Goal: Information Seeking & Learning: Learn about a topic

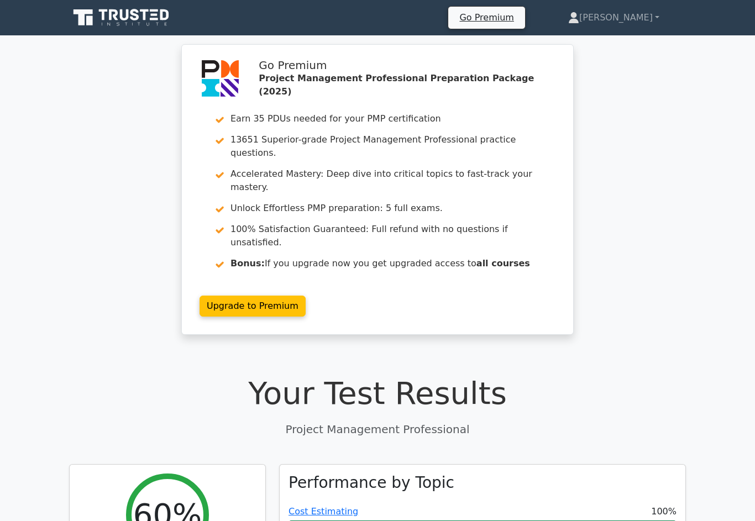
click at [635, 24] on link "[PERSON_NAME]" at bounding box center [614, 18] width 144 height 22
click at [624, 36] on link "Profile" at bounding box center [585, 44] width 87 height 18
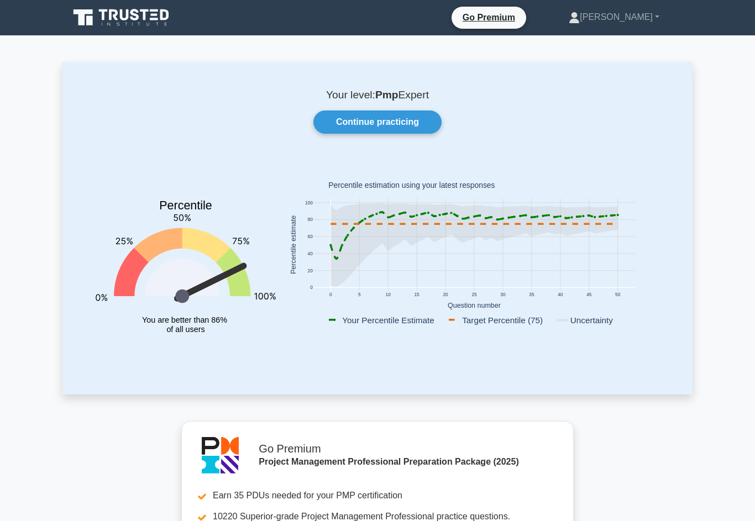
click at [409, 124] on link "Continue practicing" at bounding box center [377, 122] width 128 height 23
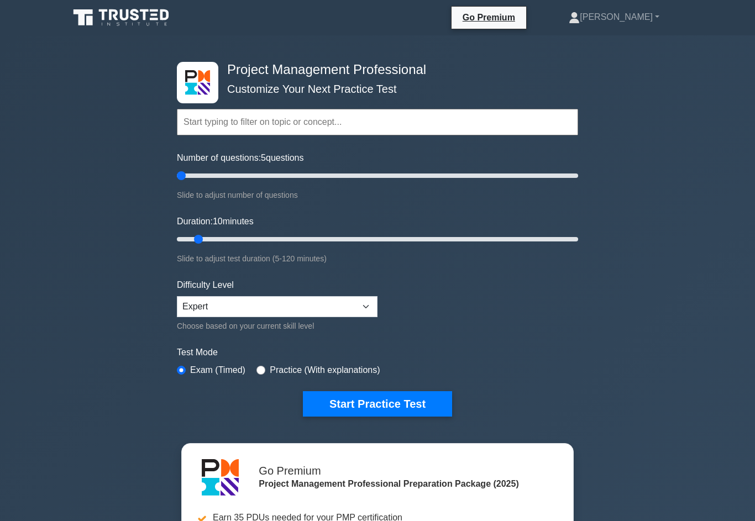
type input "10"
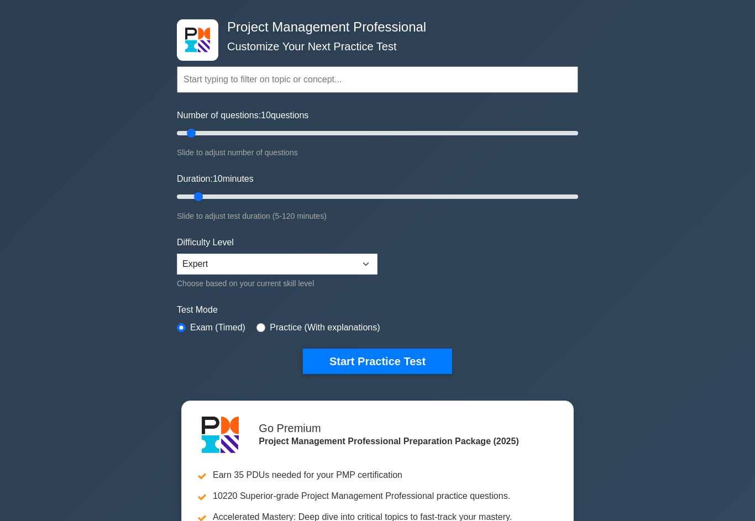
scroll to position [38, 0]
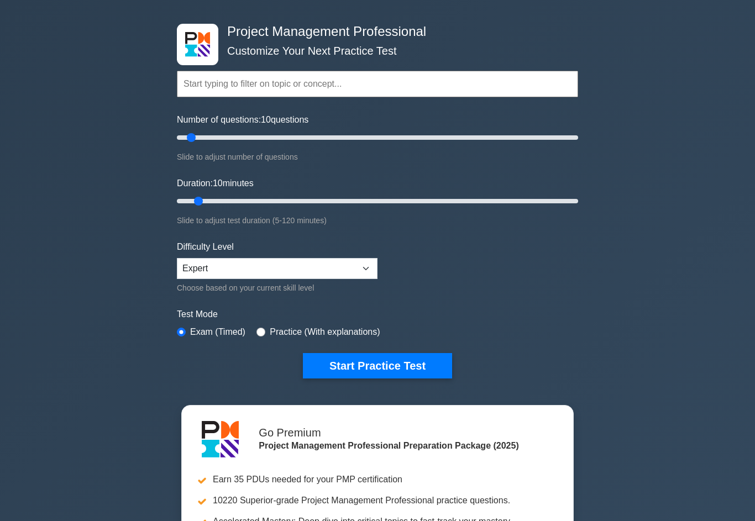
click at [411, 362] on button "Start Practice Test" at bounding box center [377, 366] width 149 height 25
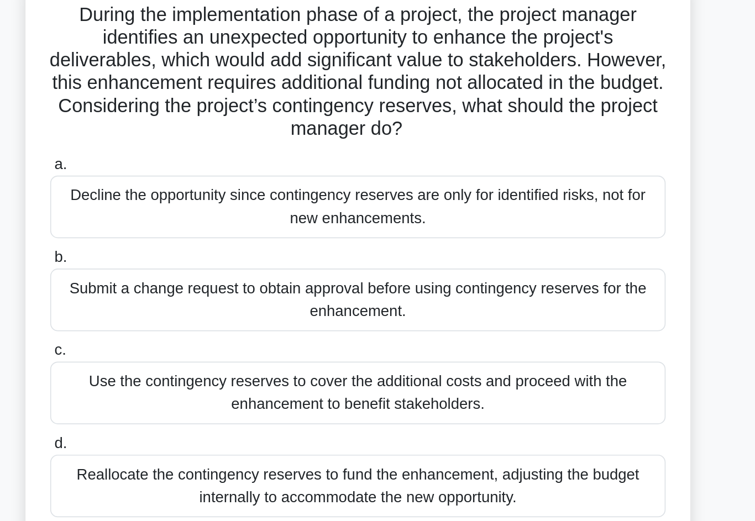
click at [310, 237] on div "Submit a change request to obtain approval before using contingency reserves fo…" at bounding box center [377, 255] width 358 height 36
click at [198, 227] on input "b. Submit a change request to obtain approval before using contingency reserves…" at bounding box center [198, 230] width 0 height 7
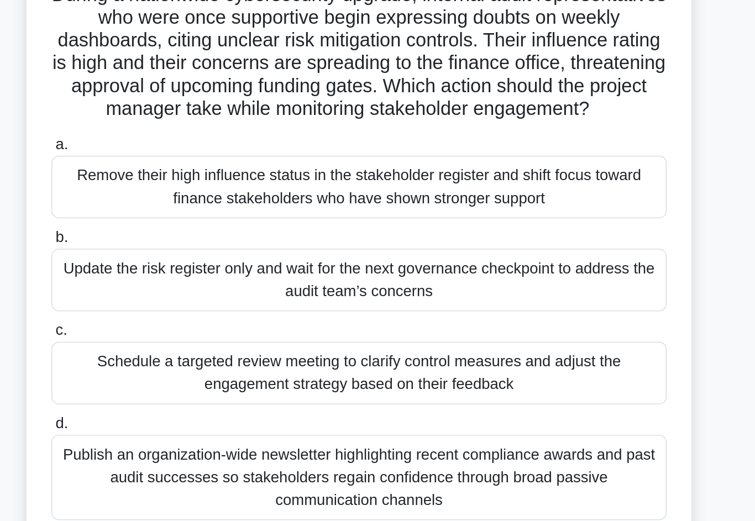
click at [275, 291] on div "Schedule a targeted review meeting to clarify control measures and adjust the e…" at bounding box center [377, 309] width 358 height 36
click at [198, 281] on input "c. Schedule a targeted review meeting to clarify control measures and adjust th…" at bounding box center [198, 284] width 0 height 7
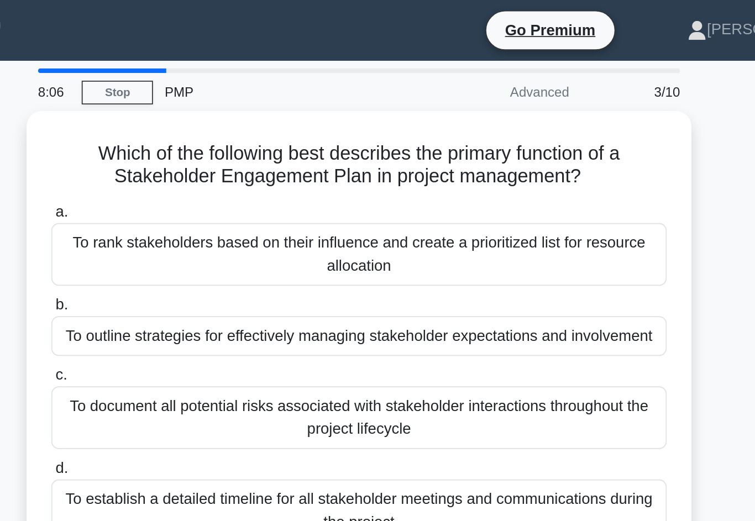
click at [359, 147] on div "To rank stakeholders based on their influence and create a prioritized list for…" at bounding box center [377, 148] width 358 height 36
click at [198, 127] on input "a. To rank stakeholders based on their influence and create a prioritized list …" at bounding box center [198, 123] width 0 height 7
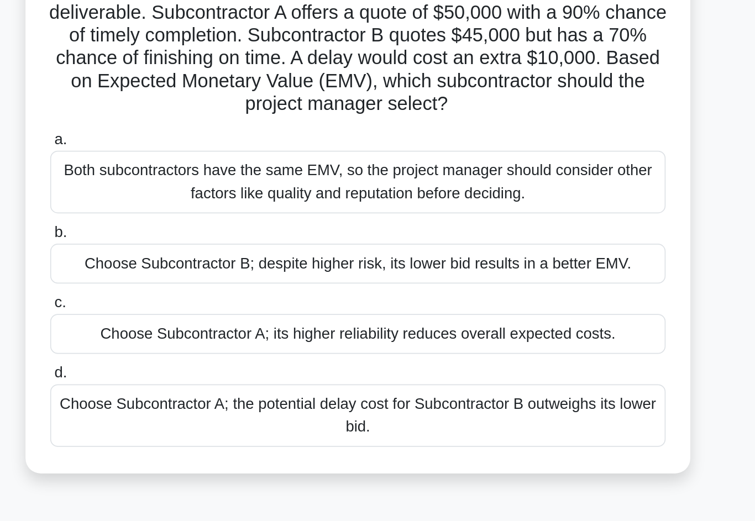
click at [378, 319] on div "Choose Subcontractor A; the potential delay cost for Subcontractor B outweighs …" at bounding box center [377, 337] width 358 height 36
click at [198, 309] on input "d. Choose Subcontractor A; the potential delay cost for Subcontractor B outweig…" at bounding box center [198, 312] width 0 height 7
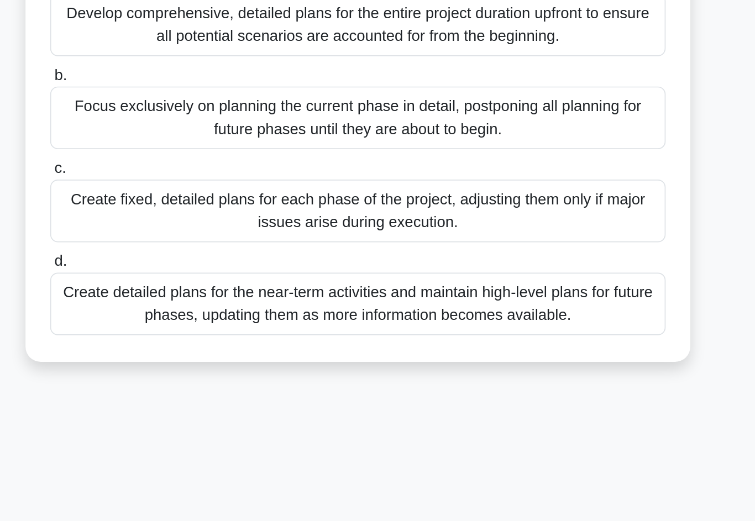
click at [198, 319] on div "Create detailed plans for the near-term activities and maintain high-level plan…" at bounding box center [377, 337] width 358 height 36
click at [198, 309] on input "d. Create detailed plans for the near-term activities and maintain high-level p…" at bounding box center [198, 312] width 0 height 7
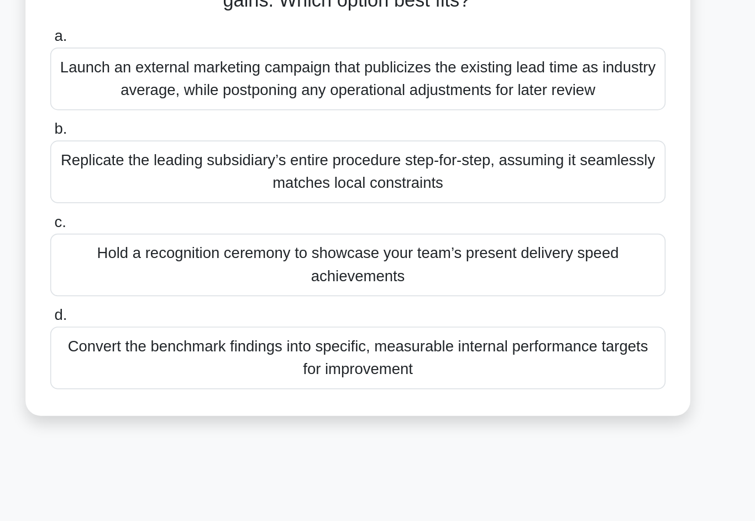
click at [198, 359] on div "Convert the benchmark findings into specific, measurable internal performance t…" at bounding box center [377, 377] width 358 height 36
click at [198, 349] on input "d. Convert the benchmark findings into specific, measurable internal performanc…" at bounding box center [198, 352] width 0 height 7
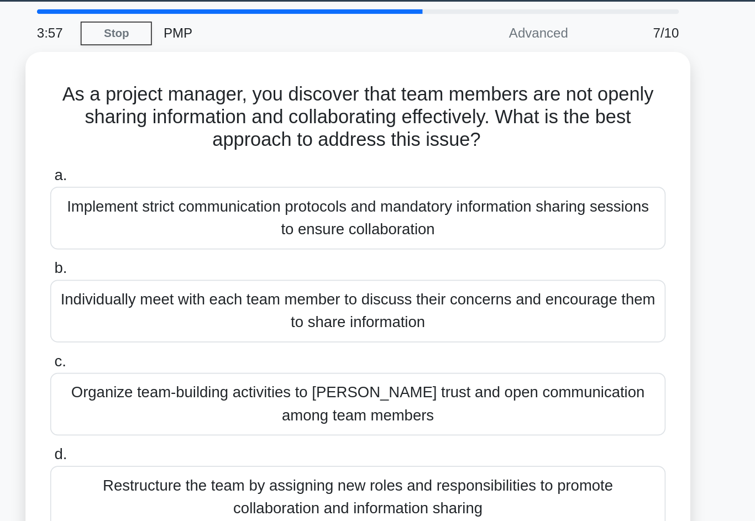
click at [198, 197] on div "Individually meet with each team member to discuss their concerns and encourage…" at bounding box center [377, 215] width 358 height 36
click at [198, 187] on input "b. Individually meet with each team member to discuss their concerns and encour…" at bounding box center [198, 190] width 0 height 7
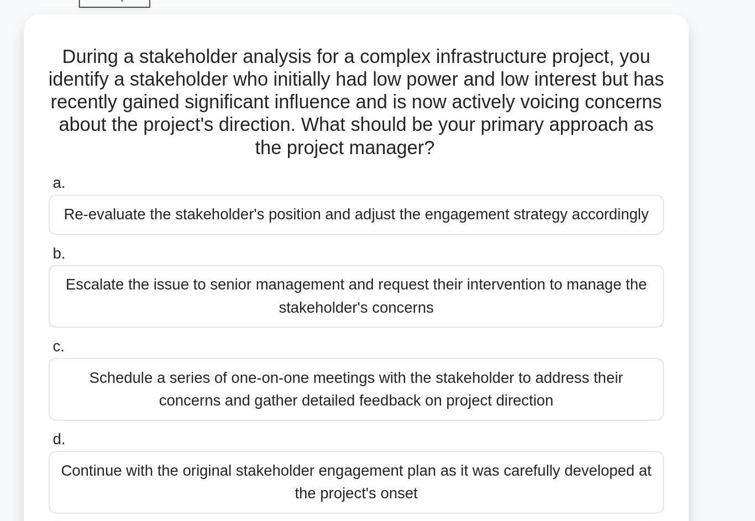
click at [198, 170] on div "Re-evaluate the stakeholder's position and adjust the engagement strategy accor…" at bounding box center [377, 181] width 358 height 23
click at [198, 160] on input "a. Re-evaluate the stakeholder's position and adjust the engagement strategy ac…" at bounding box center [198, 163] width 0 height 7
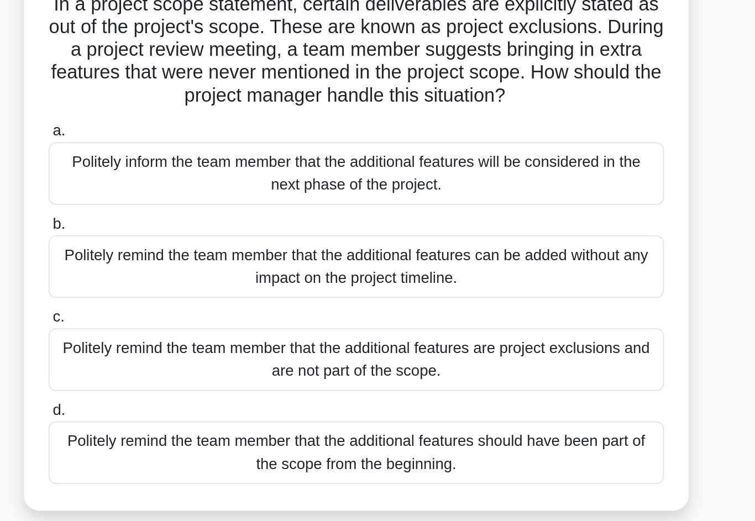
click at [198, 278] on div "Politely remind the team member that the additional features are project exclus…" at bounding box center [377, 296] width 358 height 36
click at [198, 268] on input "c. Politely remind the team member that the additional features are project exc…" at bounding box center [198, 271] width 0 height 7
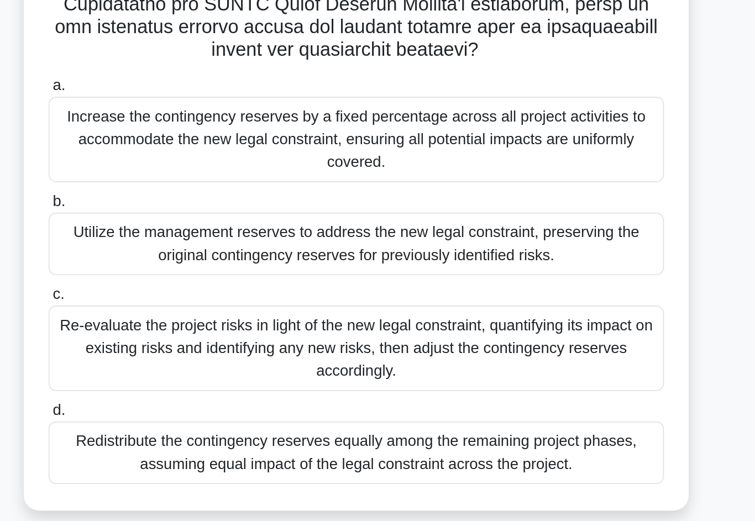
scroll to position [133, 0]
click at [198, 384] on div "Re-evaluate the project risks in light of the new legal constraint, quantifying…" at bounding box center [377, 409] width 358 height 50
click at [198, 374] on input "c. Re-evaluate the project risks in light of the new legal constraint, quantify…" at bounding box center [198, 377] width 0 height 7
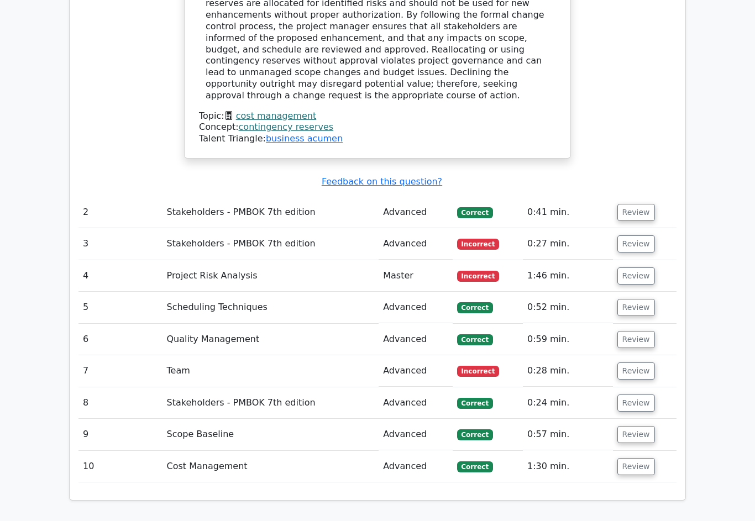
scroll to position [1351, 0]
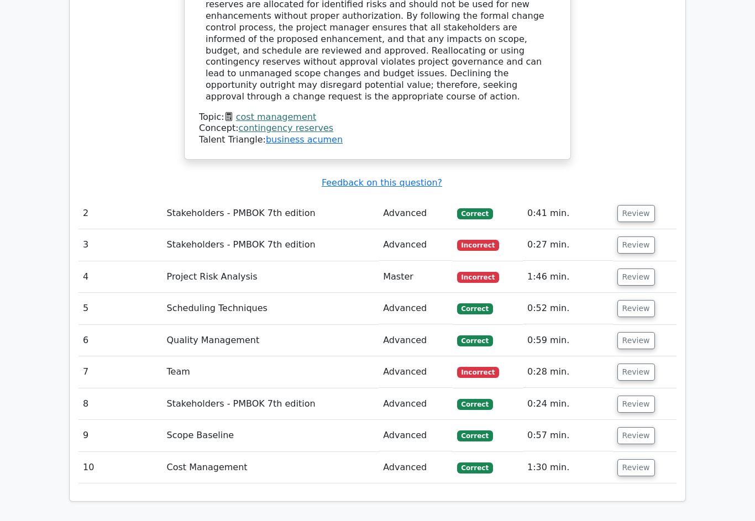
click at [647, 459] on button "Review" at bounding box center [637, 467] width 38 height 17
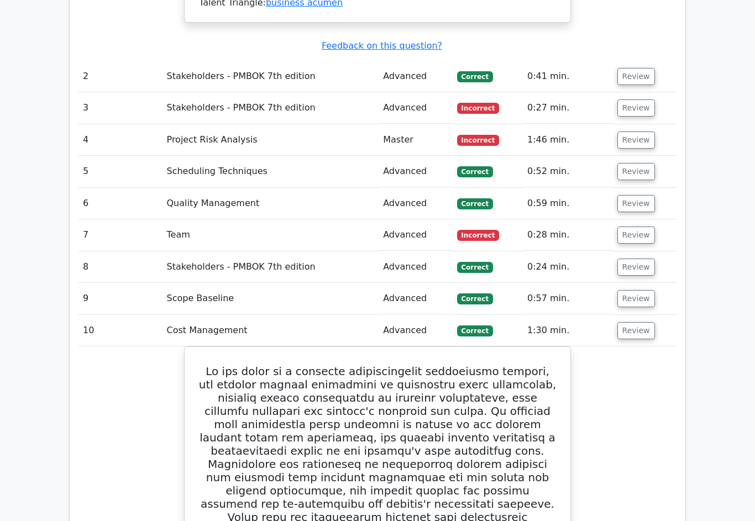
scroll to position [1488, 0]
click at [648, 323] on button "Review" at bounding box center [637, 331] width 38 height 17
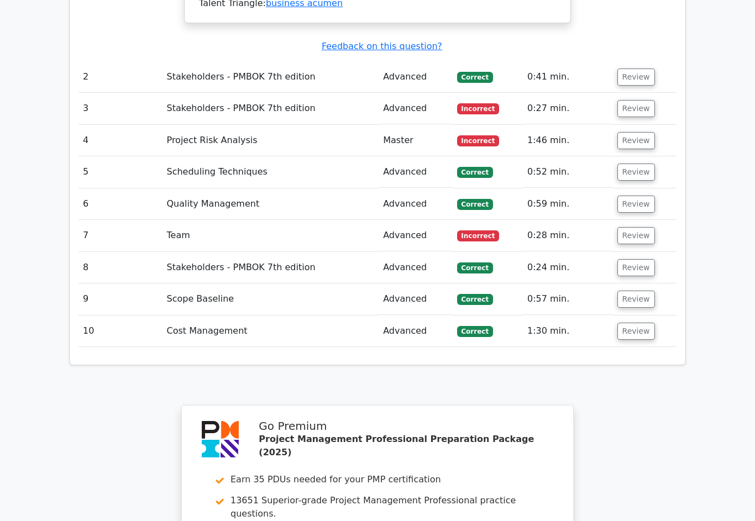
click at [647, 291] on button "Review" at bounding box center [637, 299] width 38 height 17
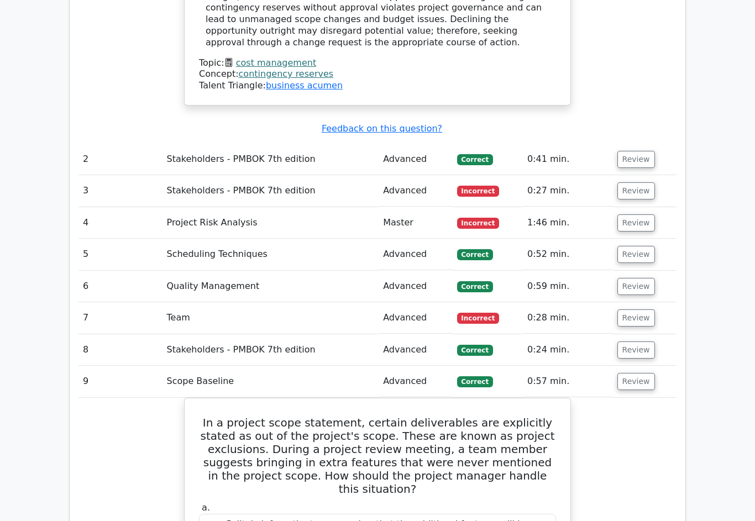
scroll to position [1390, 0]
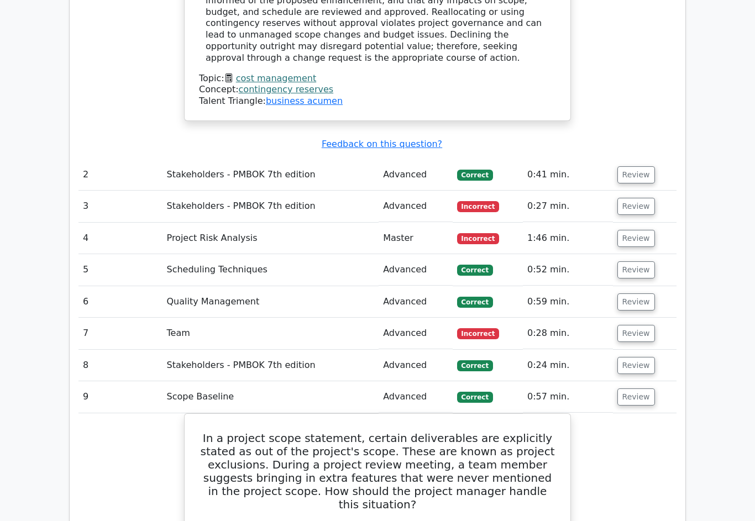
click at [646, 389] on button "Review" at bounding box center [637, 397] width 38 height 17
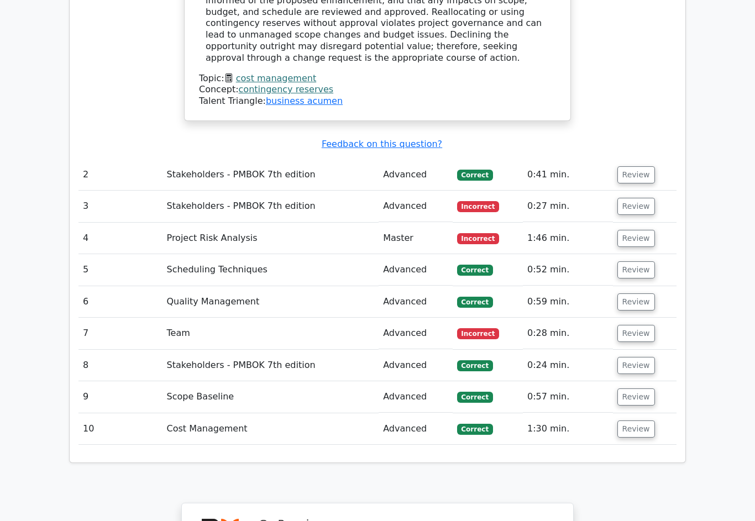
click at [647, 357] on button "Review" at bounding box center [637, 365] width 38 height 17
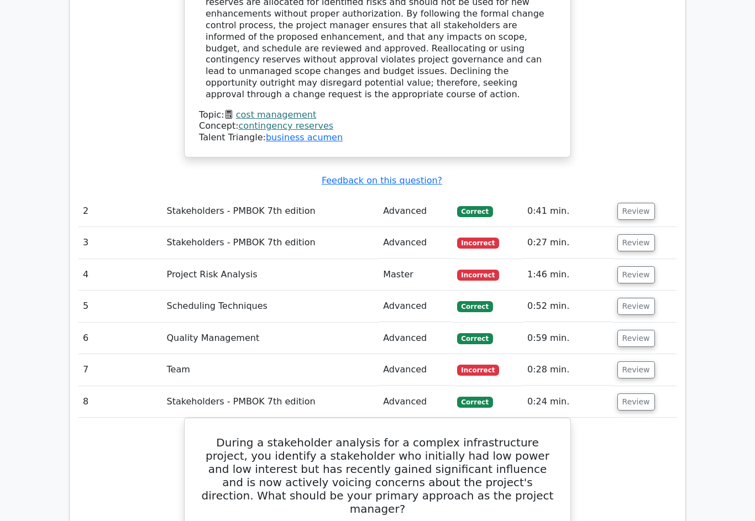
click at [646, 394] on button "Review" at bounding box center [637, 402] width 38 height 17
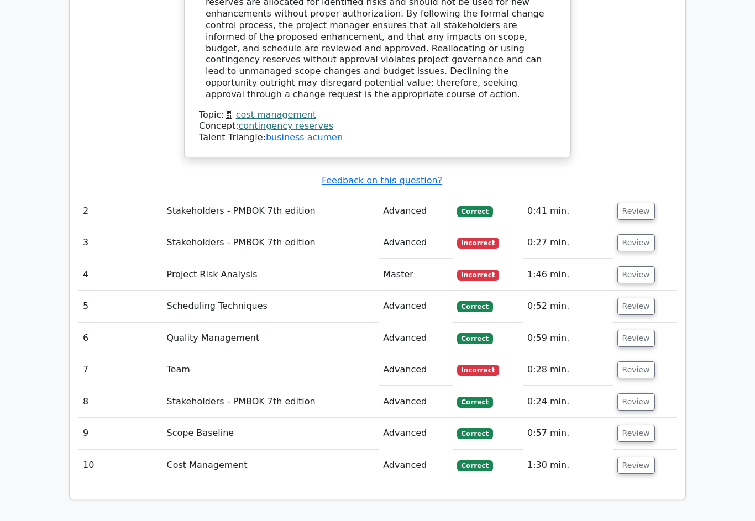
click at [644, 362] on button "Review" at bounding box center [637, 370] width 38 height 17
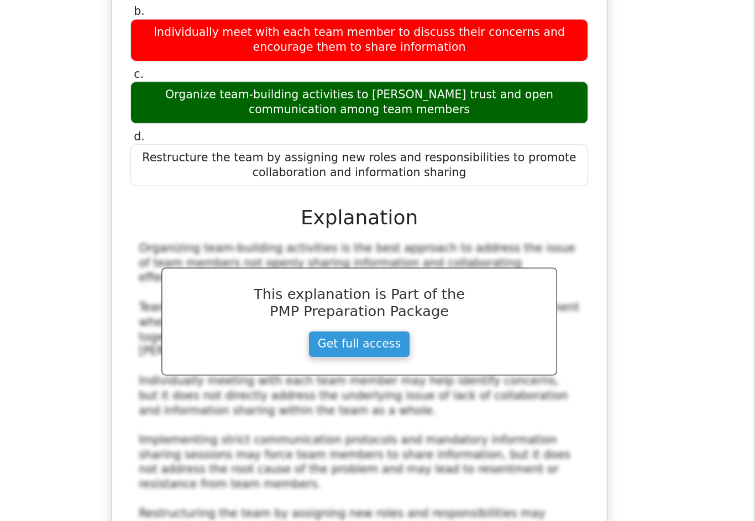
scroll to position [1751, 0]
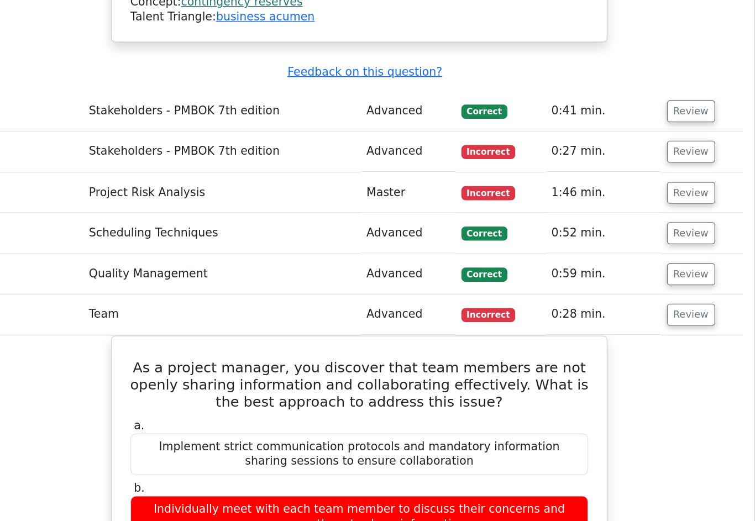
click at [618, 237] on button "Review" at bounding box center [637, 245] width 38 height 17
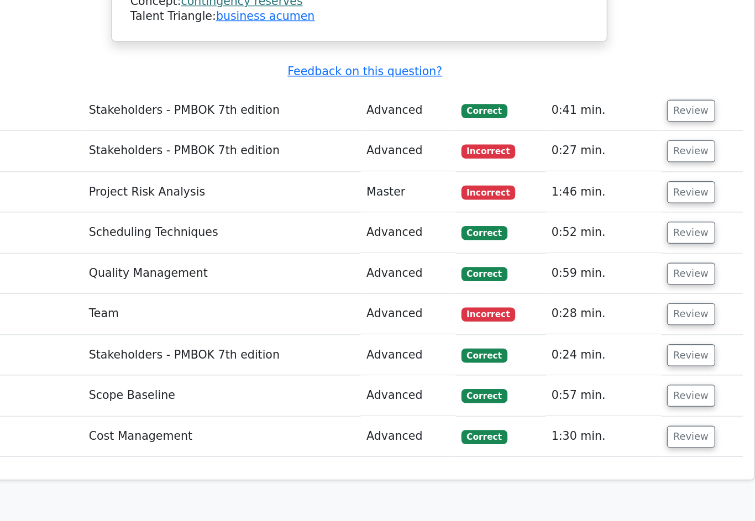
click at [618, 205] on button "Review" at bounding box center [637, 213] width 38 height 17
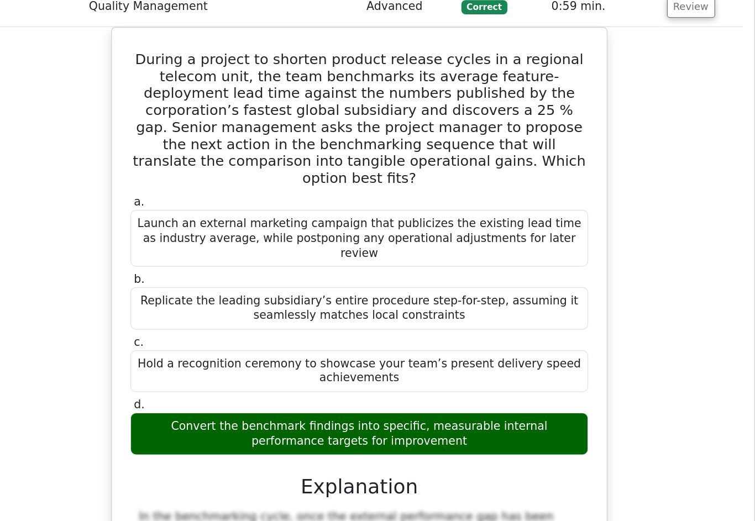
scroll to position [1587, 0]
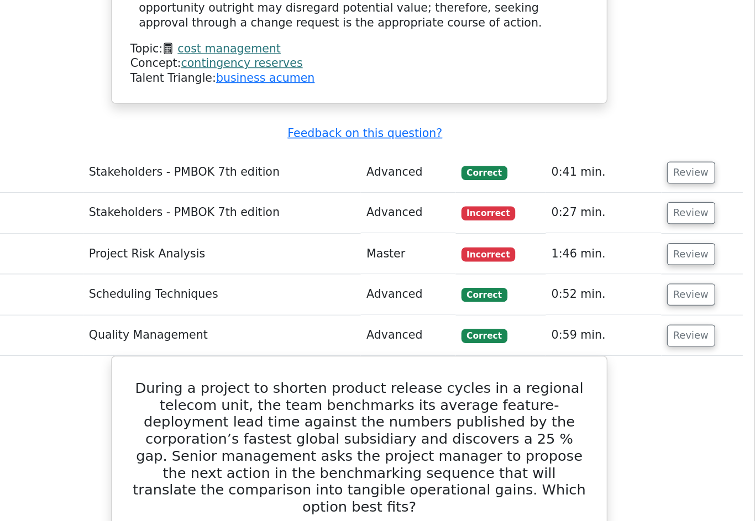
click at [618, 253] on button "Review" at bounding box center [637, 261] width 38 height 17
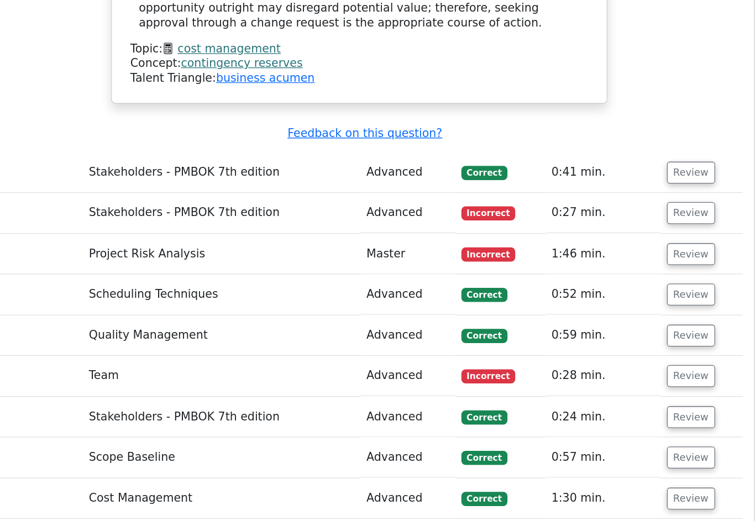
scroll to position [1430, 0]
click at [618, 221] on button "Review" at bounding box center [637, 229] width 38 height 17
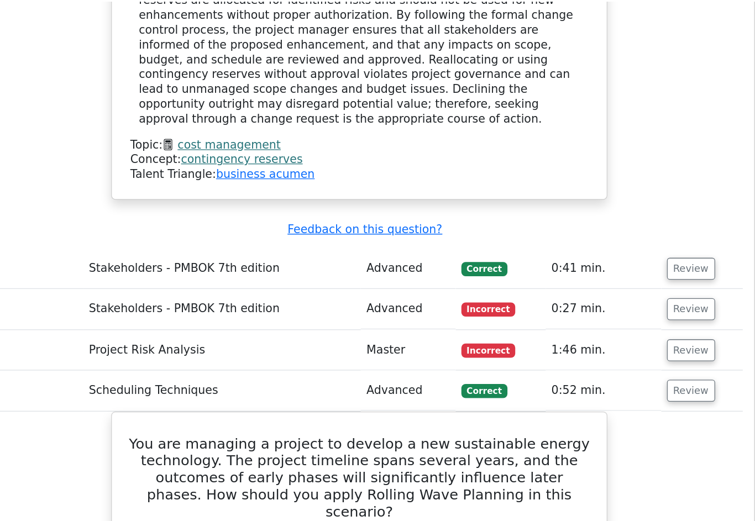
scroll to position [1354, 0]
click at [618, 297] on button "Review" at bounding box center [637, 305] width 38 height 17
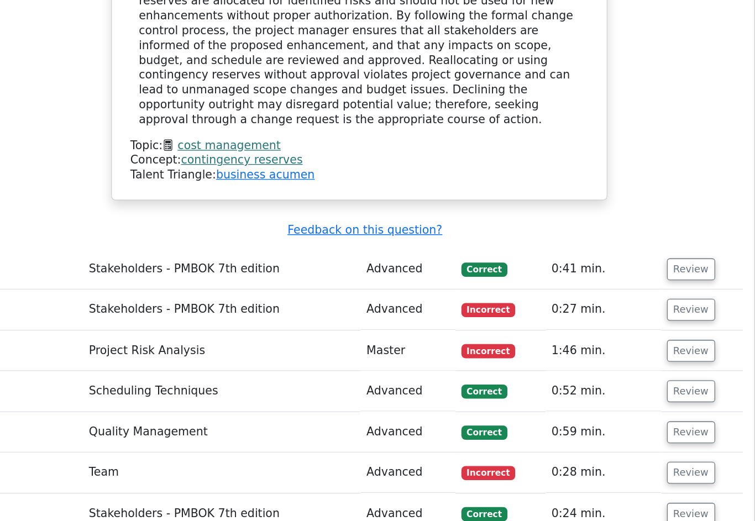
click at [618, 265] on button "Review" at bounding box center [637, 273] width 38 height 17
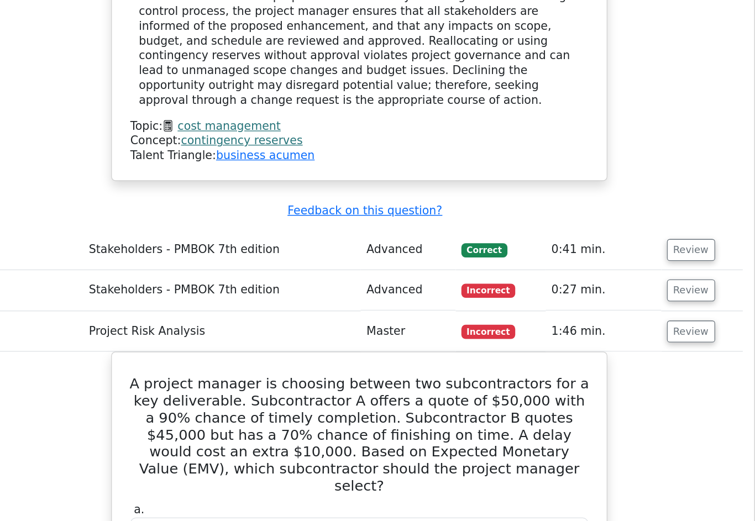
scroll to position [1369, 0]
click at [618, 250] on button "Review" at bounding box center [637, 258] width 38 height 17
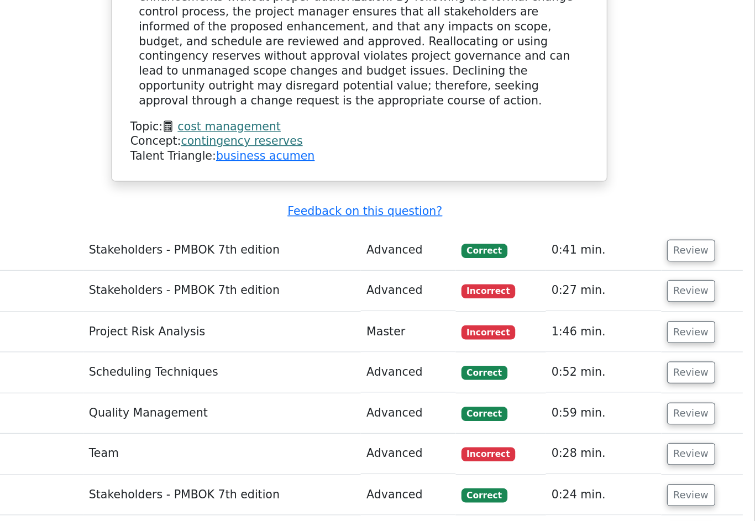
click at [618, 218] on button "Review" at bounding box center [637, 226] width 38 height 17
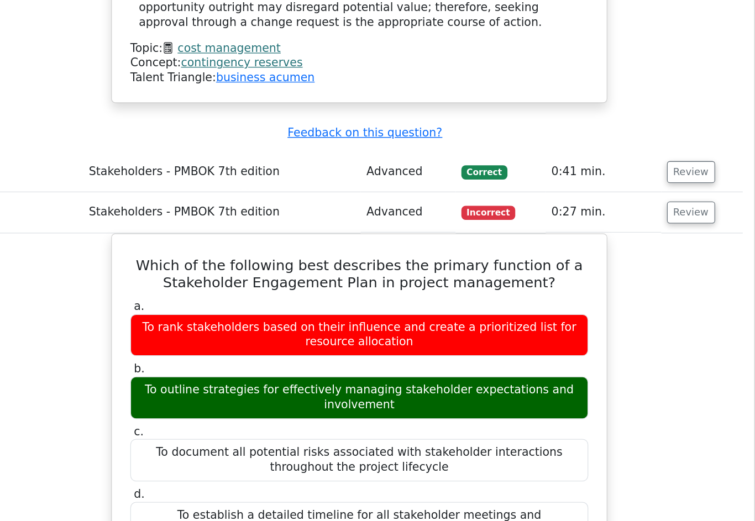
click at [618, 157] on button "Review" at bounding box center [637, 165] width 38 height 17
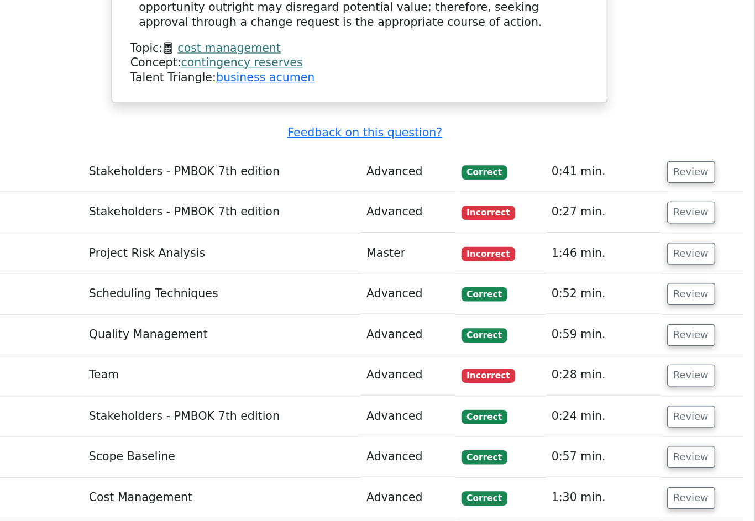
click at [618, 157] on button "Review" at bounding box center [637, 165] width 38 height 17
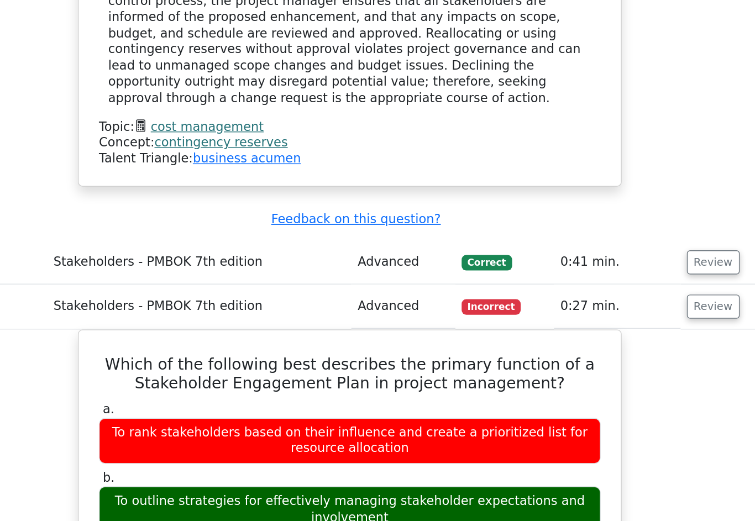
click at [618, 210] on button "Review" at bounding box center [637, 218] width 38 height 17
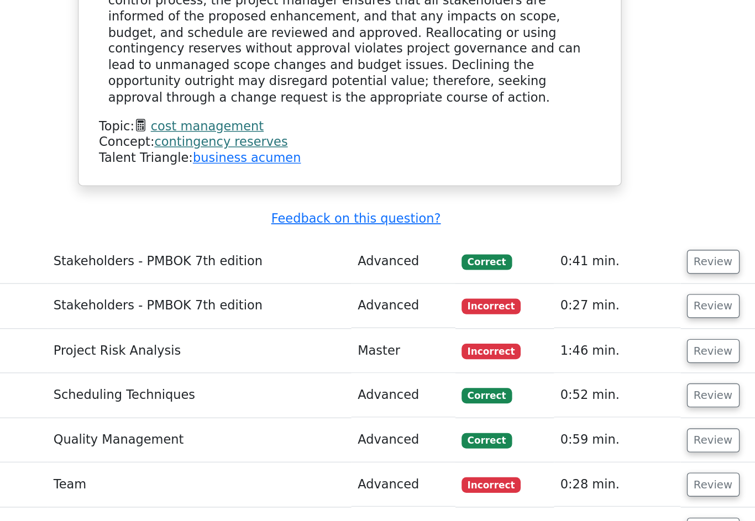
click at [618, 178] on button "Review" at bounding box center [637, 186] width 38 height 17
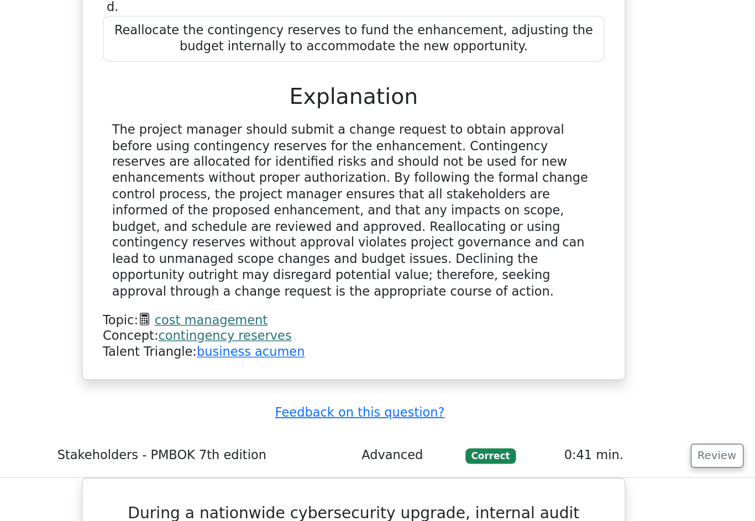
scroll to position [1210, 0]
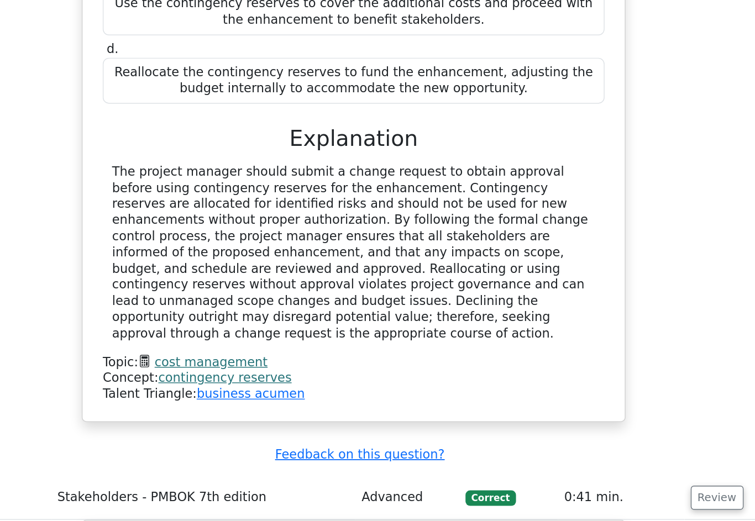
click at [618, 346] on button "Review" at bounding box center [637, 354] width 38 height 17
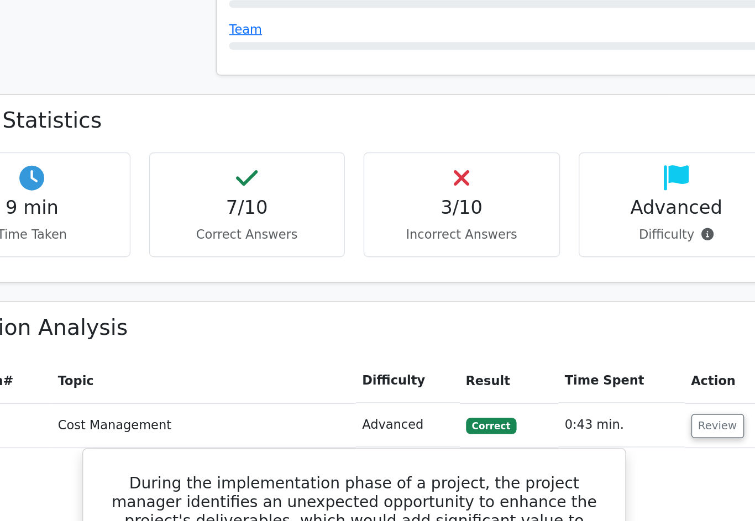
scroll to position [638, 0]
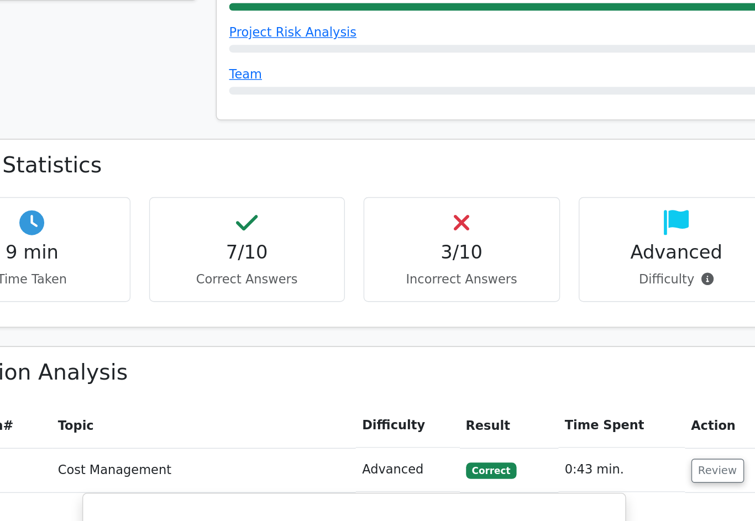
click at [618, 327] on button "Review" at bounding box center [637, 335] width 38 height 17
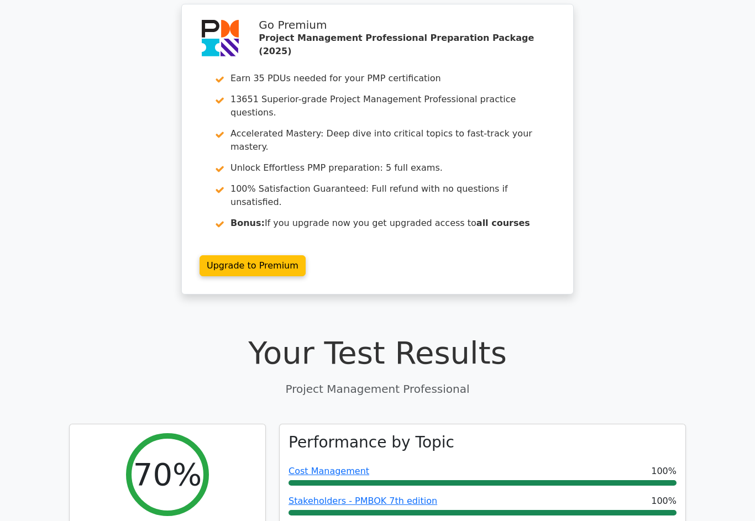
scroll to position [0, 0]
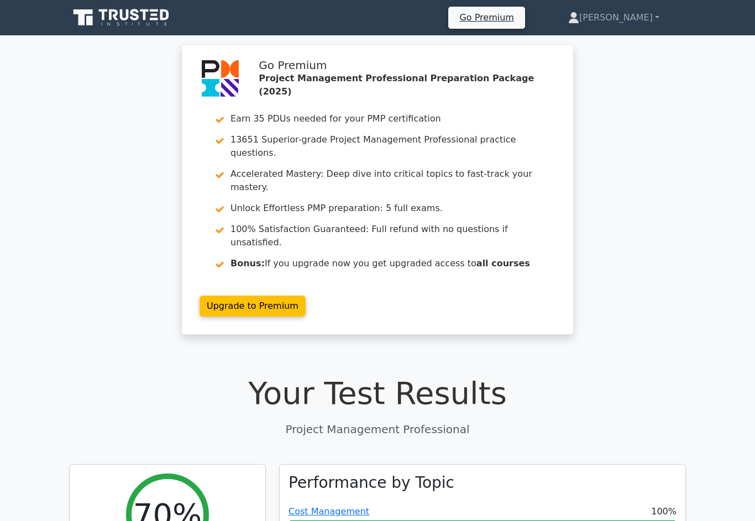
click at [632, 24] on link "[PERSON_NAME]" at bounding box center [614, 18] width 144 height 22
click at [612, 43] on link "Profile" at bounding box center [585, 44] width 87 height 18
